Goal: Information Seeking & Learning: Learn about a topic

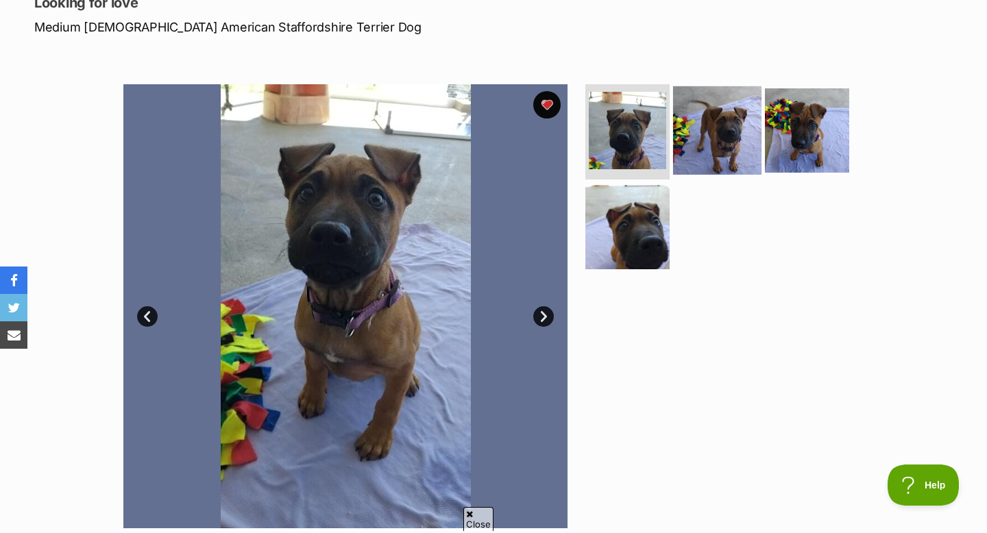
click at [698, 154] on img at bounding box center [717, 130] width 88 height 88
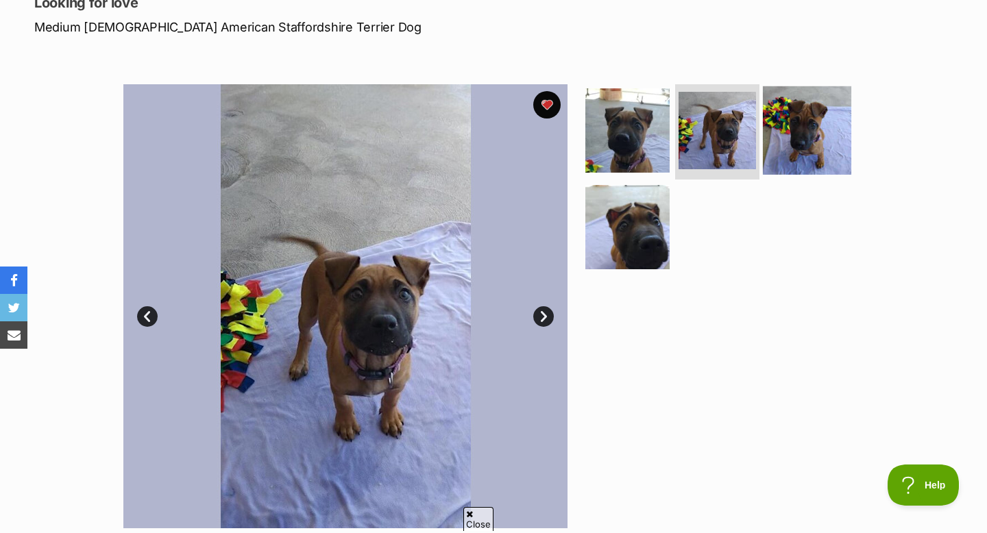
click at [803, 125] on img at bounding box center [807, 130] width 88 height 88
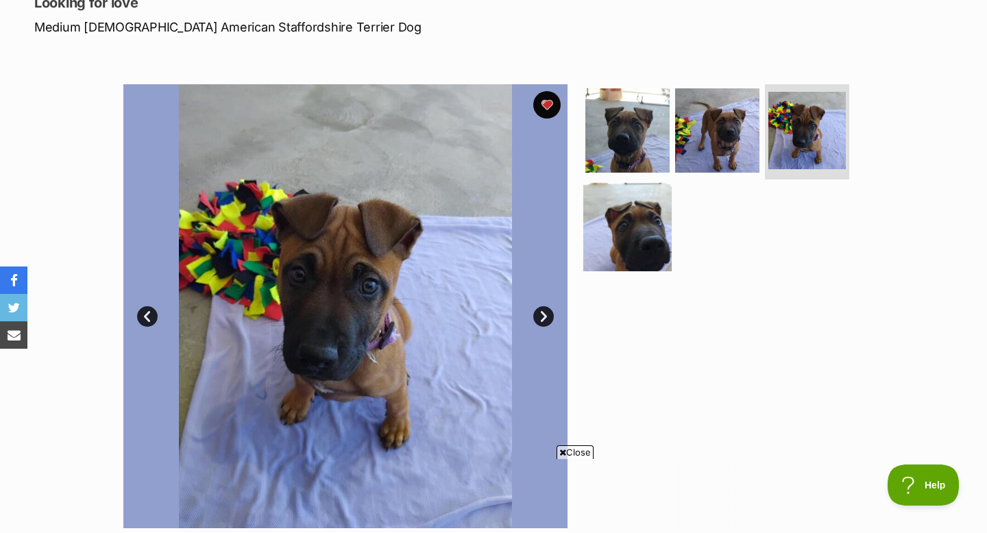
click at [644, 220] on img at bounding box center [627, 227] width 88 height 88
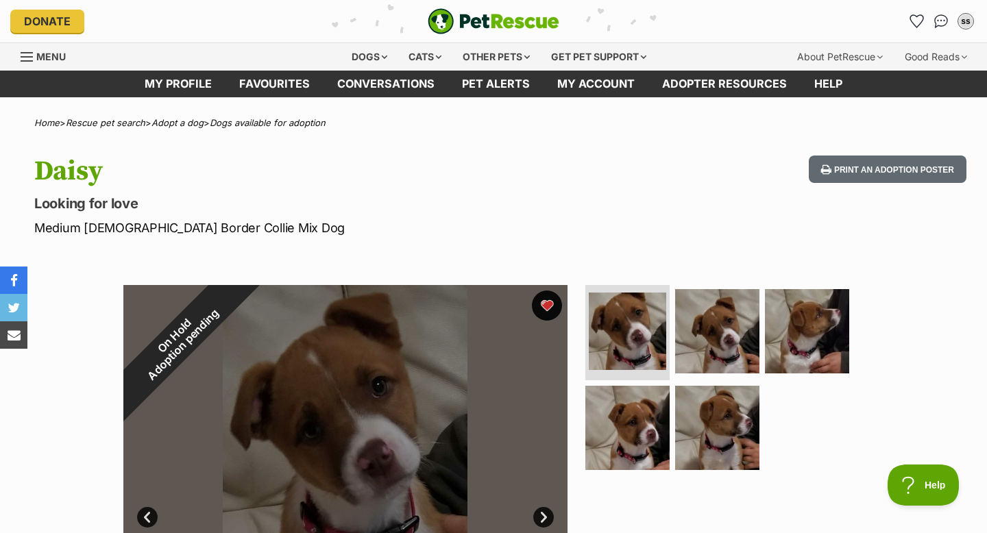
click at [546, 304] on button "favourite" at bounding box center [547, 306] width 30 height 30
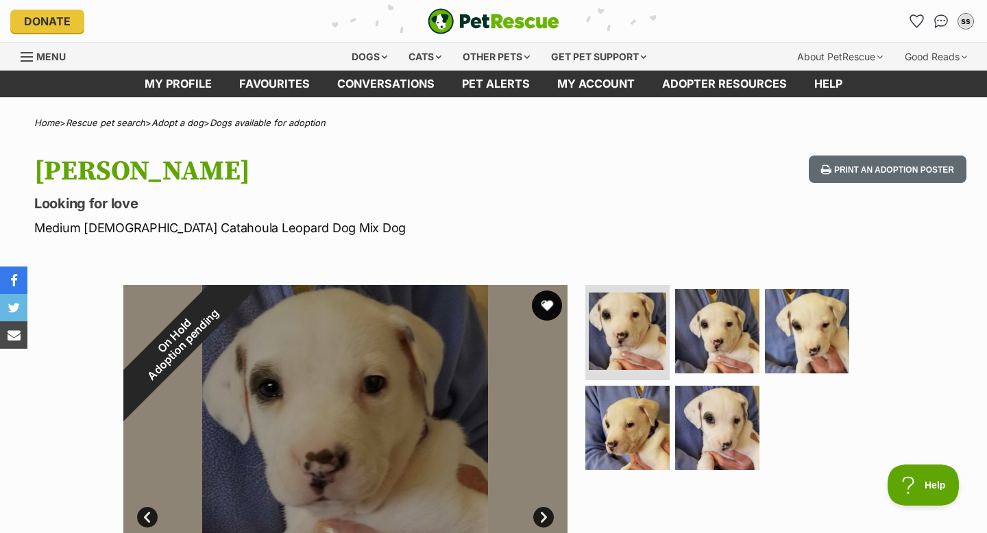
click at [552, 304] on button "favourite" at bounding box center [547, 306] width 30 height 30
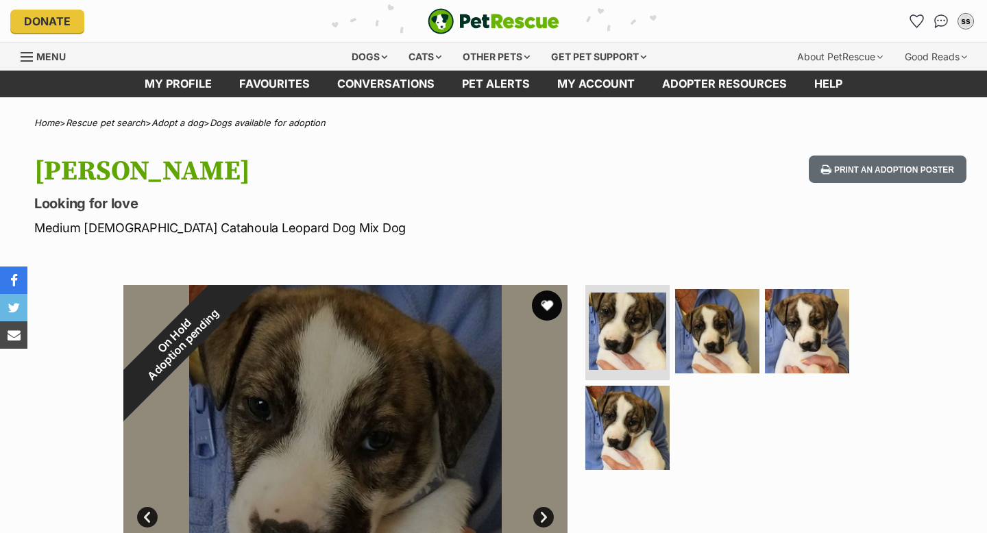
drag, startPoint x: 0, startPoint y: 0, endPoint x: 548, endPoint y: 312, distance: 630.7
click at [548, 312] on button "favourite" at bounding box center [547, 306] width 30 height 30
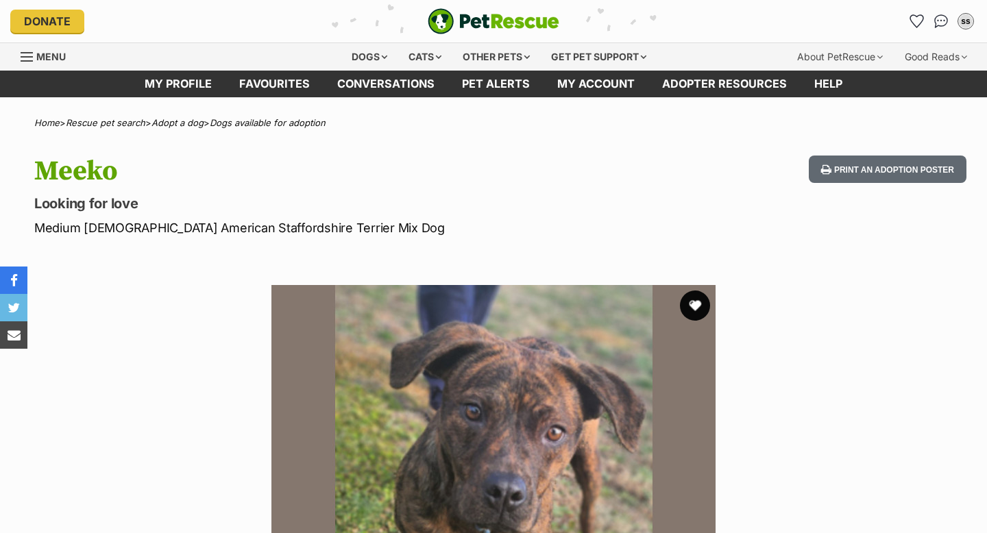
click at [696, 308] on button "favourite" at bounding box center [695, 306] width 30 height 30
